Goal: Book appointment/travel/reservation

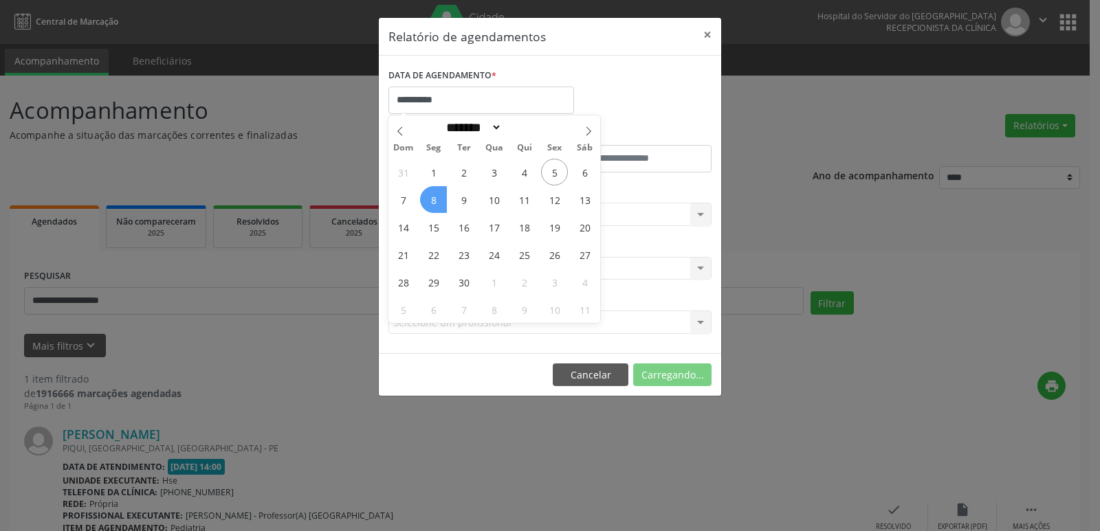
select select "*"
click at [548, 201] on div "31 1 2 3 4 5 6 7 8 9 10 11 12 13 14 15 16 17 18 19 20 21 22 23 24 25 26 27 28 2…" at bounding box center [494, 240] width 212 height 165
click at [548, 201] on span "12" at bounding box center [554, 199] width 27 height 27
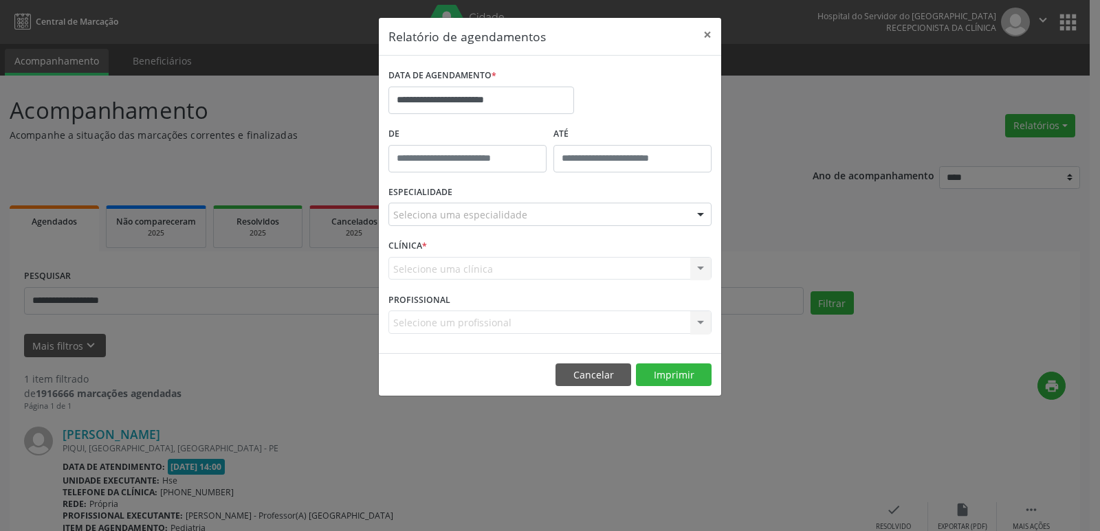
click at [702, 212] on div at bounding box center [700, 214] width 21 height 23
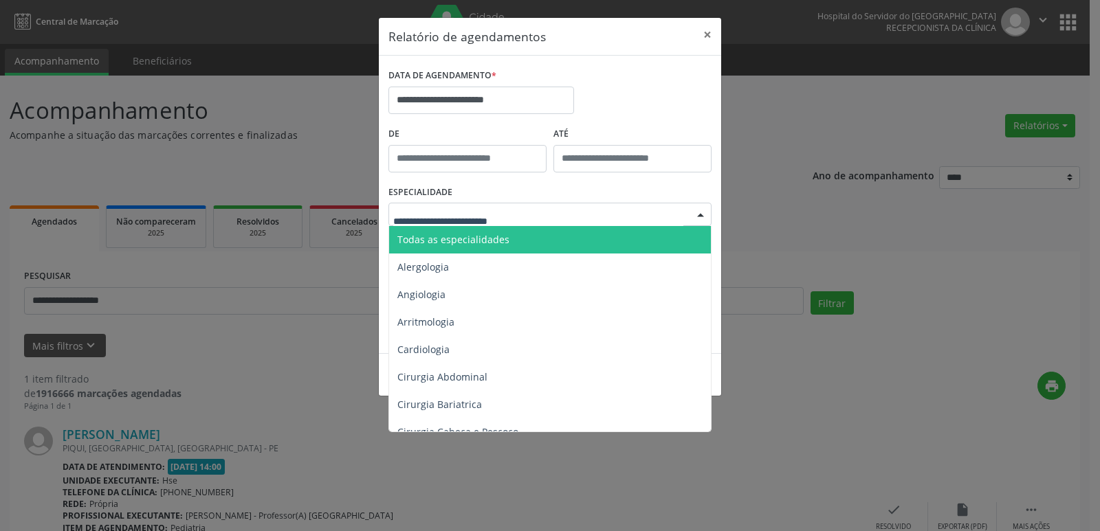
click at [517, 243] on span "Todas as especialidades" at bounding box center [551, 239] width 324 height 27
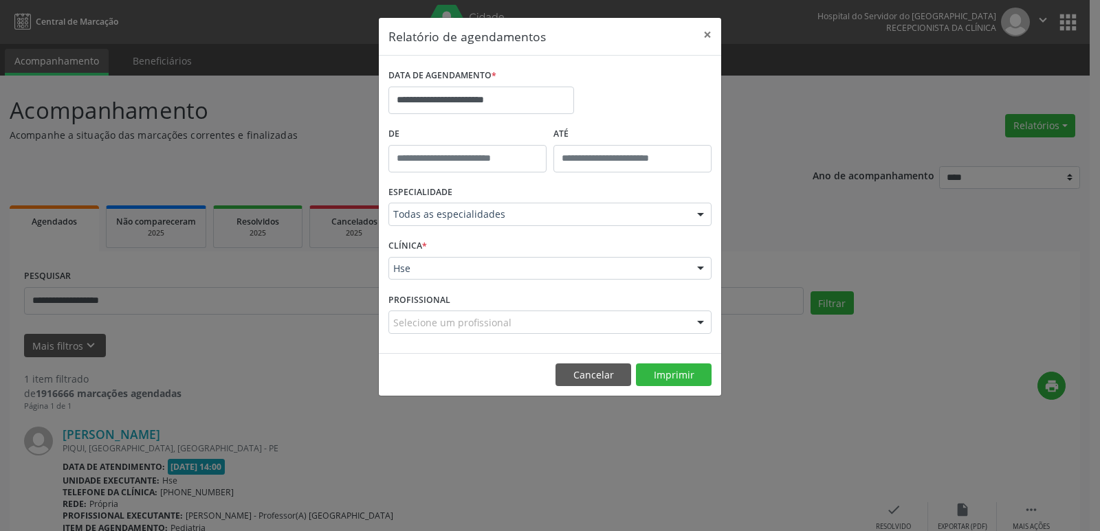
click at [701, 272] on div at bounding box center [700, 269] width 21 height 23
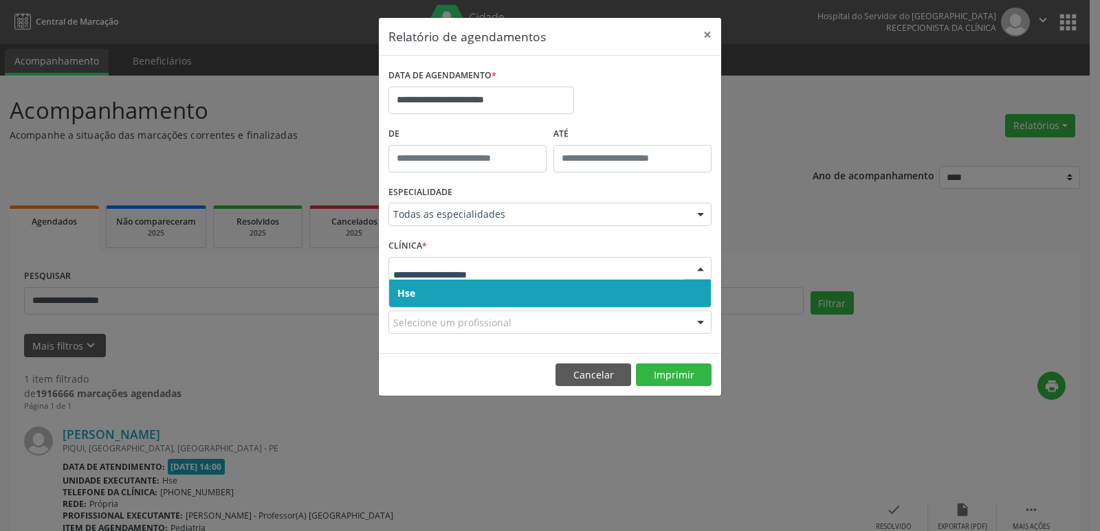
click at [564, 295] on span "Hse" at bounding box center [550, 293] width 322 height 27
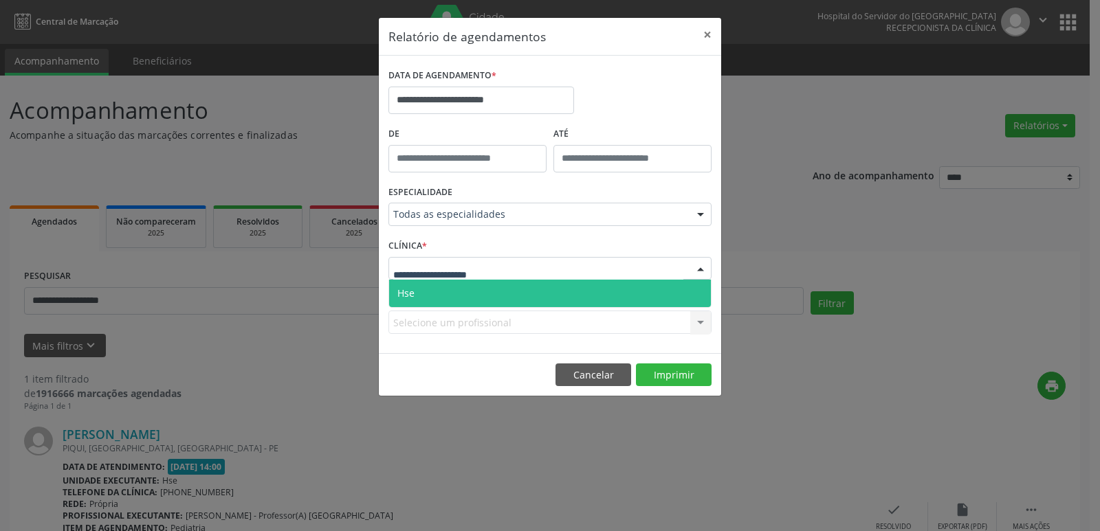
click at [700, 269] on div at bounding box center [700, 269] width 21 height 23
click at [545, 294] on span "Hse" at bounding box center [550, 293] width 322 height 27
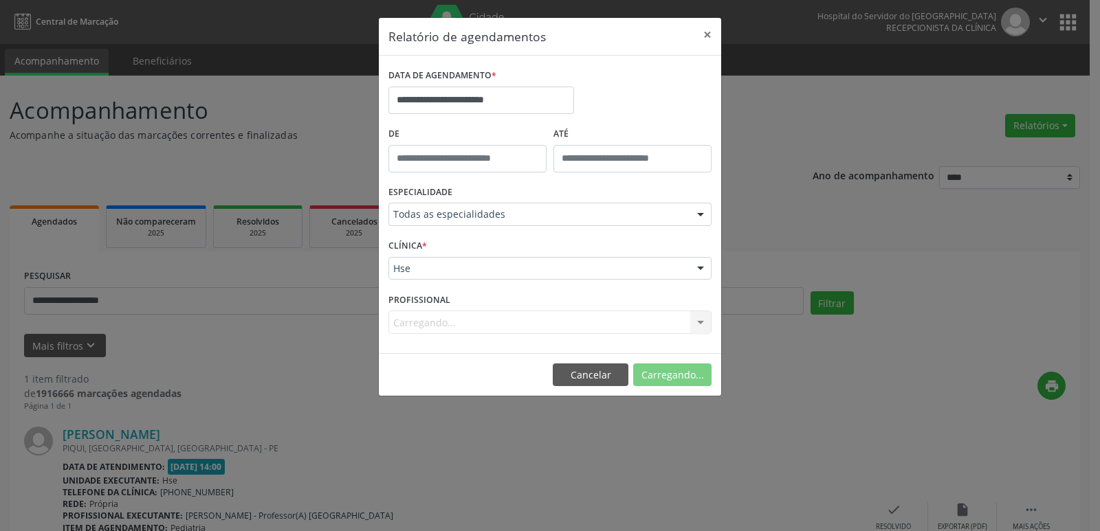
click at [700, 320] on div "Carregando... Todos os profissionais [PERSON_NAME] Interaminense Junior [PERSON…" at bounding box center [549, 322] width 323 height 23
click at [700, 322] on div at bounding box center [700, 322] width 21 height 23
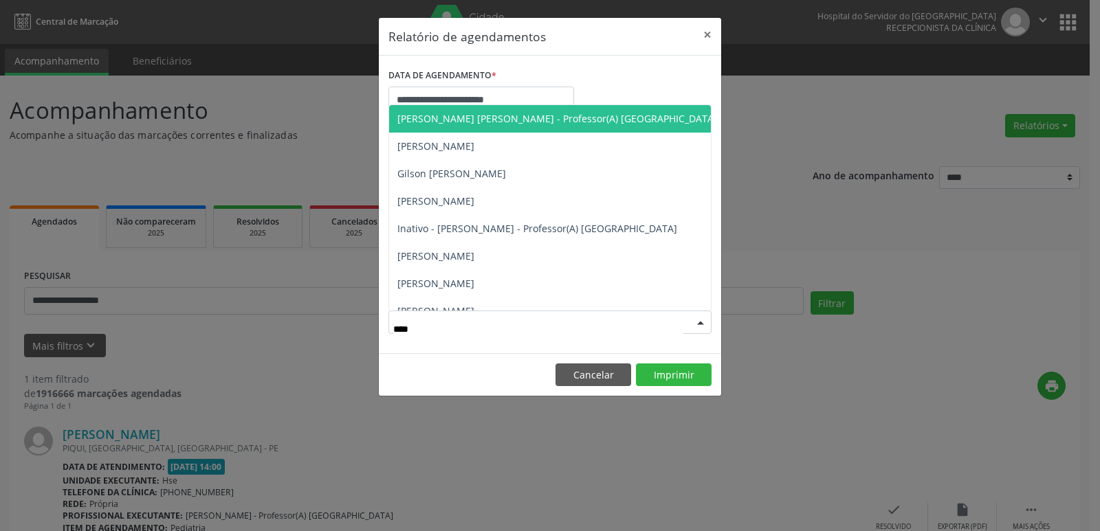
type input "*****"
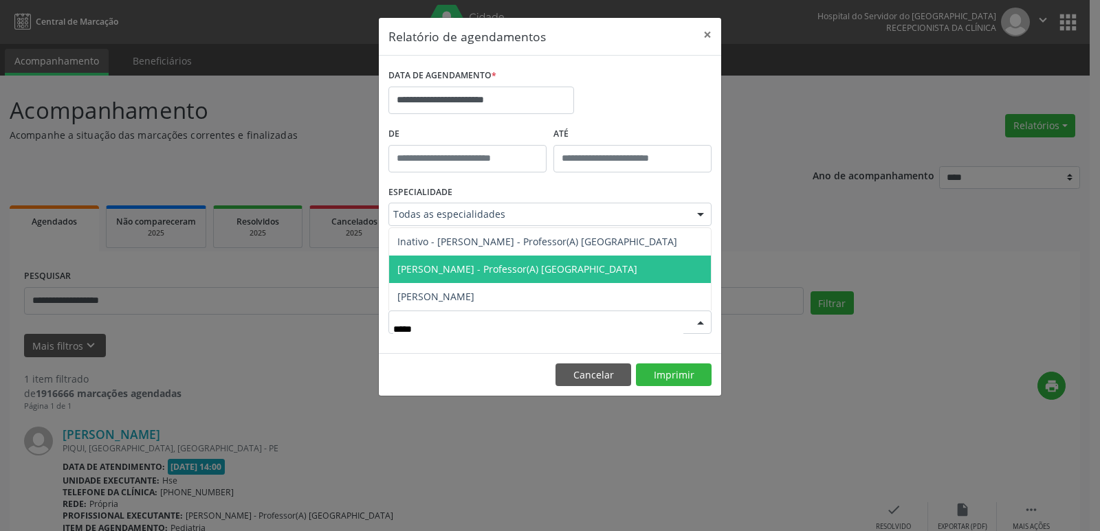
click at [555, 271] on span "[PERSON_NAME] - Professor(A) [GEOGRAPHIC_DATA]" at bounding box center [517, 269] width 240 height 13
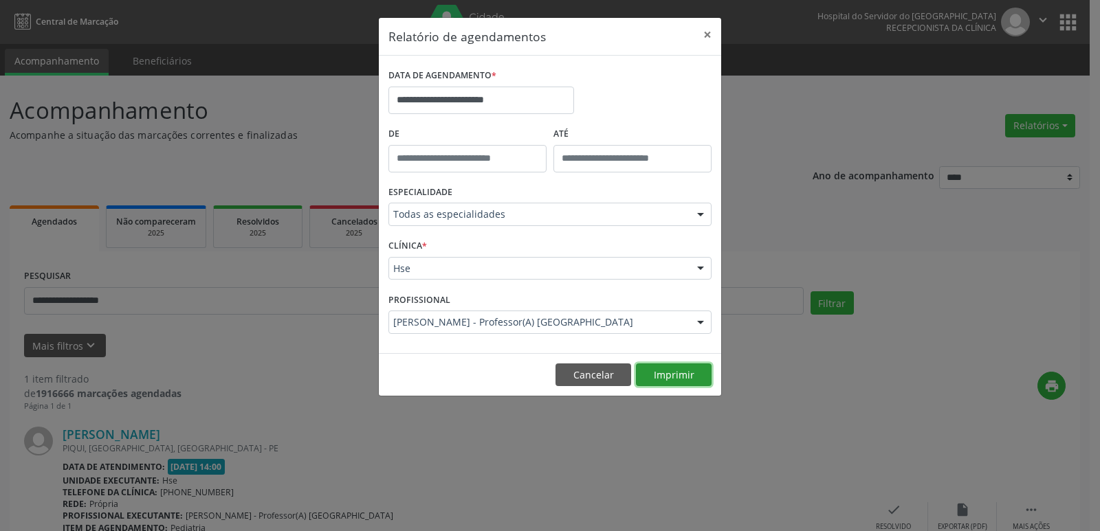
click at [672, 372] on button "Imprimir" at bounding box center [674, 375] width 76 height 23
